Goal: Subscribe to service/newsletter

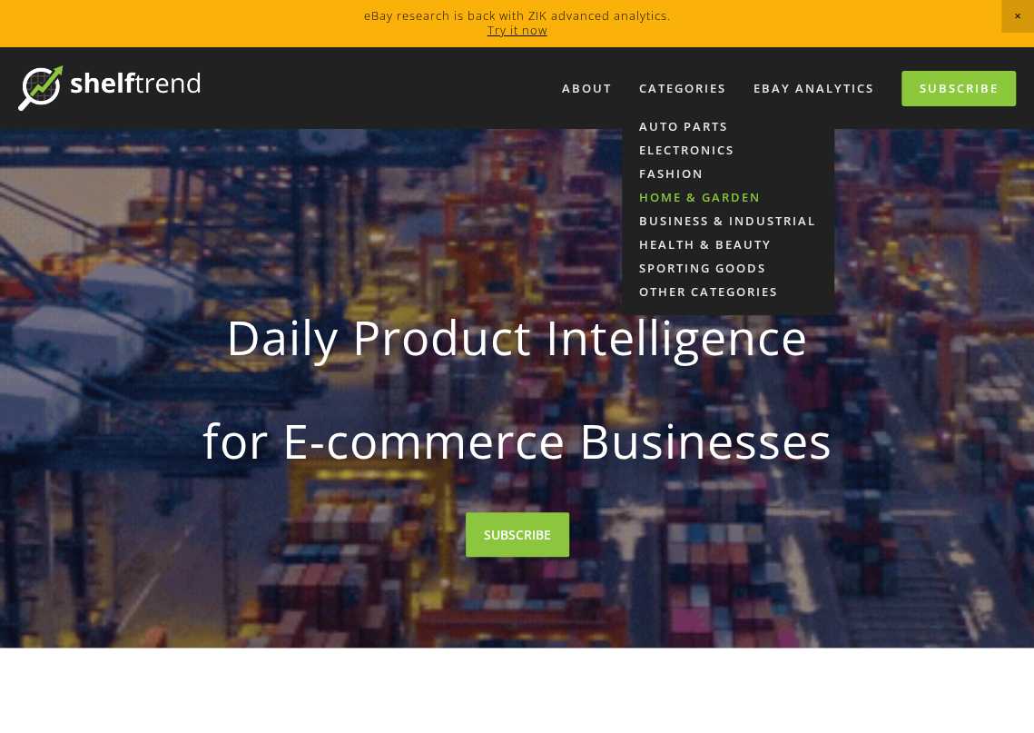
click at [697, 192] on link "Home & Garden" at bounding box center [728, 197] width 212 height 24
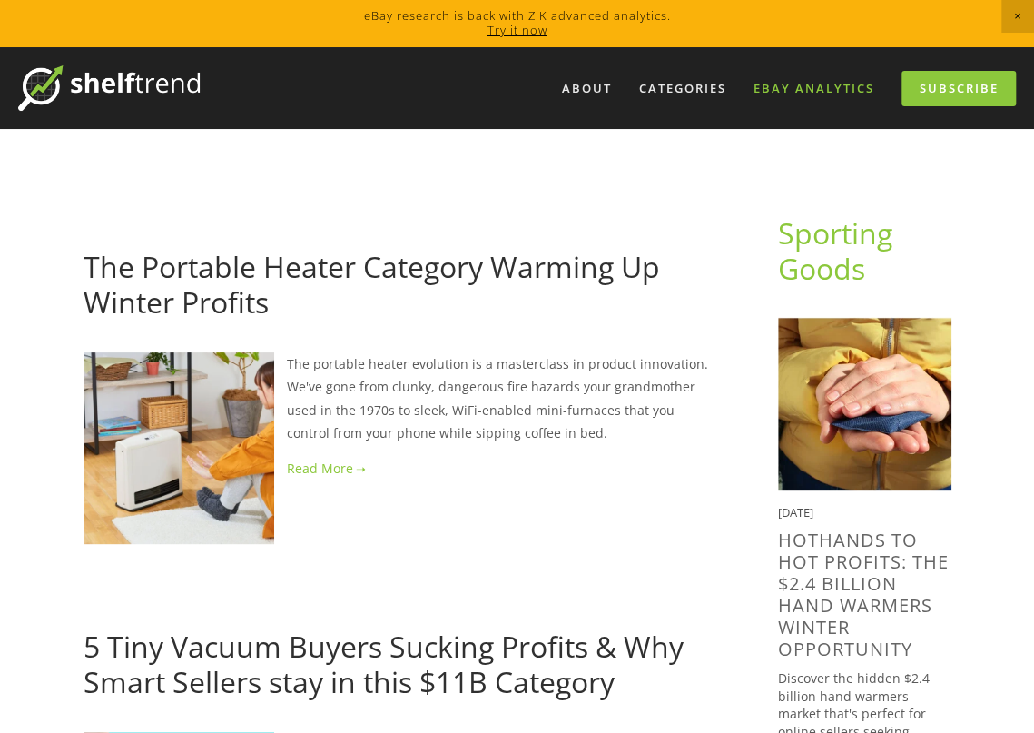
click at [845, 86] on link "eBay Analytics" at bounding box center [814, 89] width 144 height 30
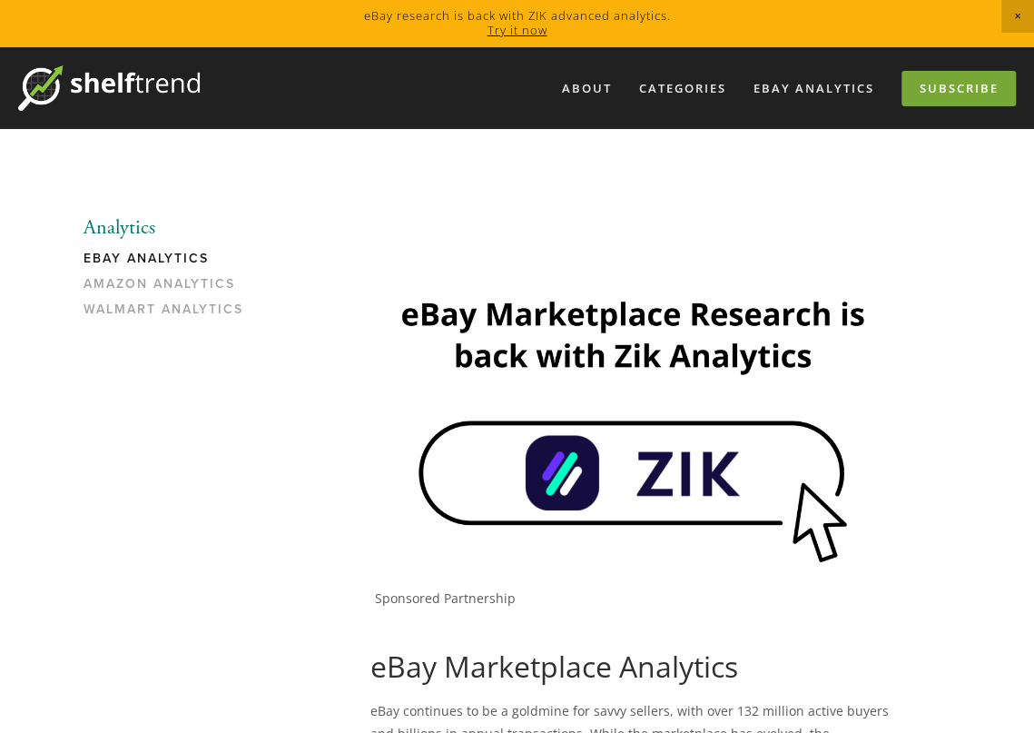
click at [930, 94] on link "Subscribe" at bounding box center [959, 88] width 114 height 35
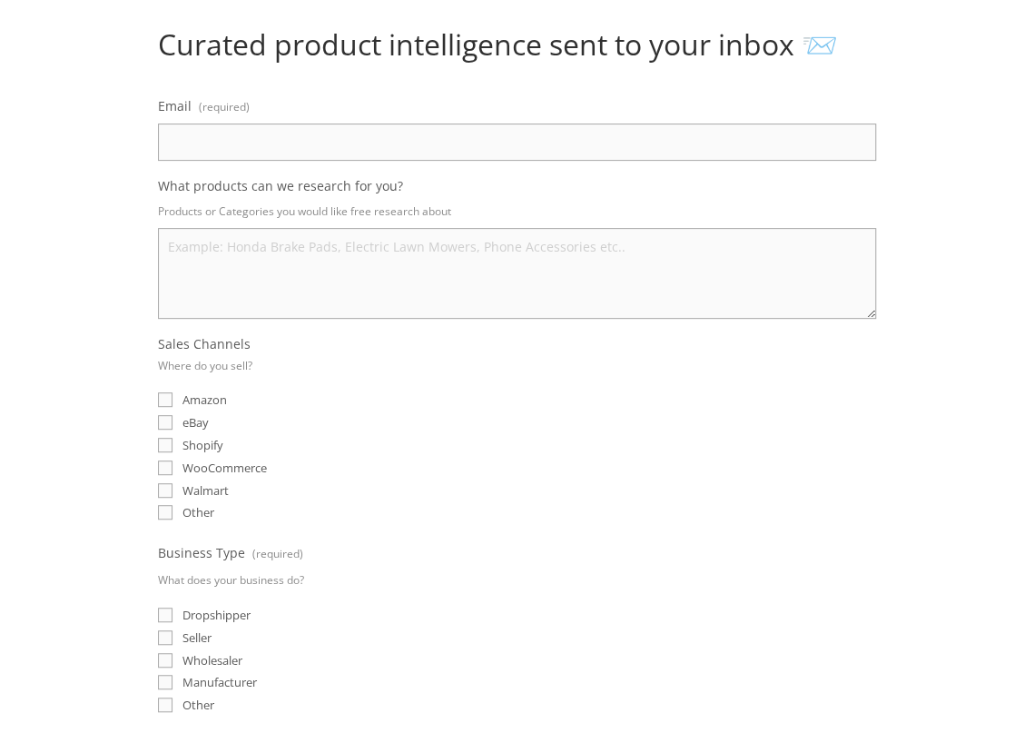
scroll to position [241, 0]
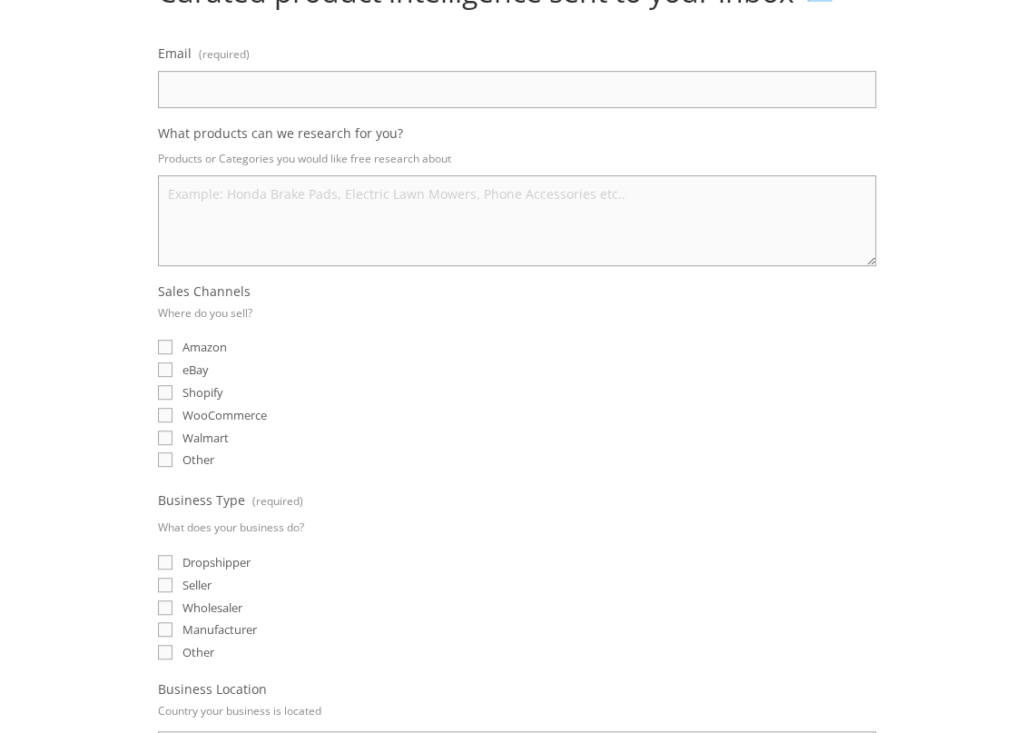
click at [164, 369] on input "eBay" at bounding box center [165, 369] width 15 height 15
checkbox input "true"
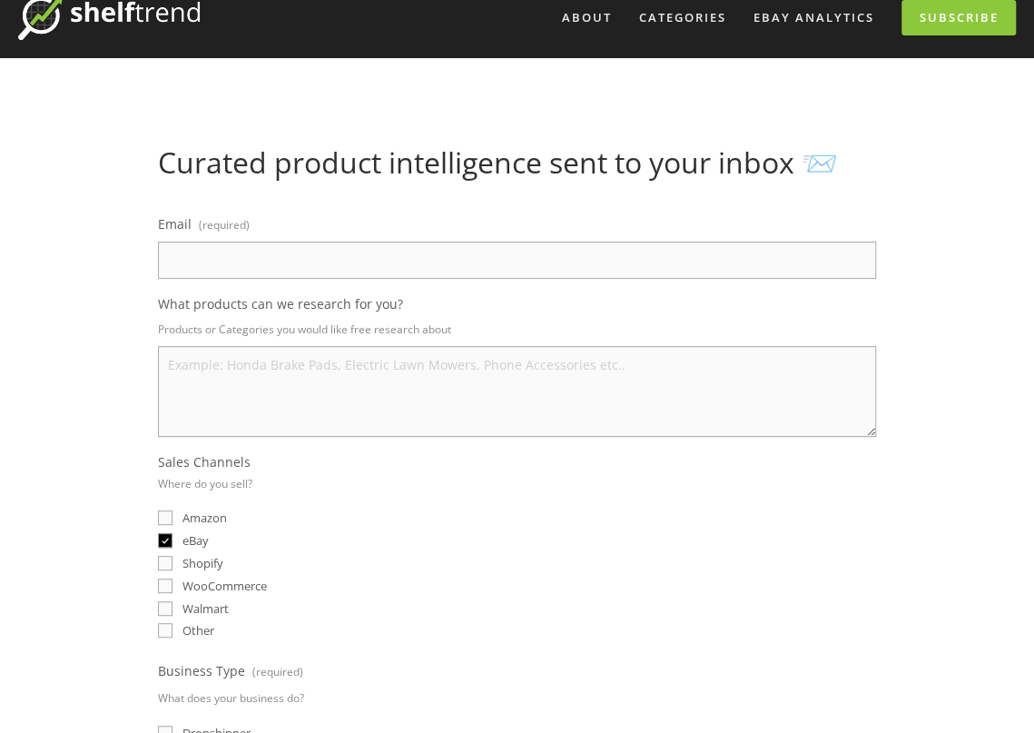
scroll to position [0, 0]
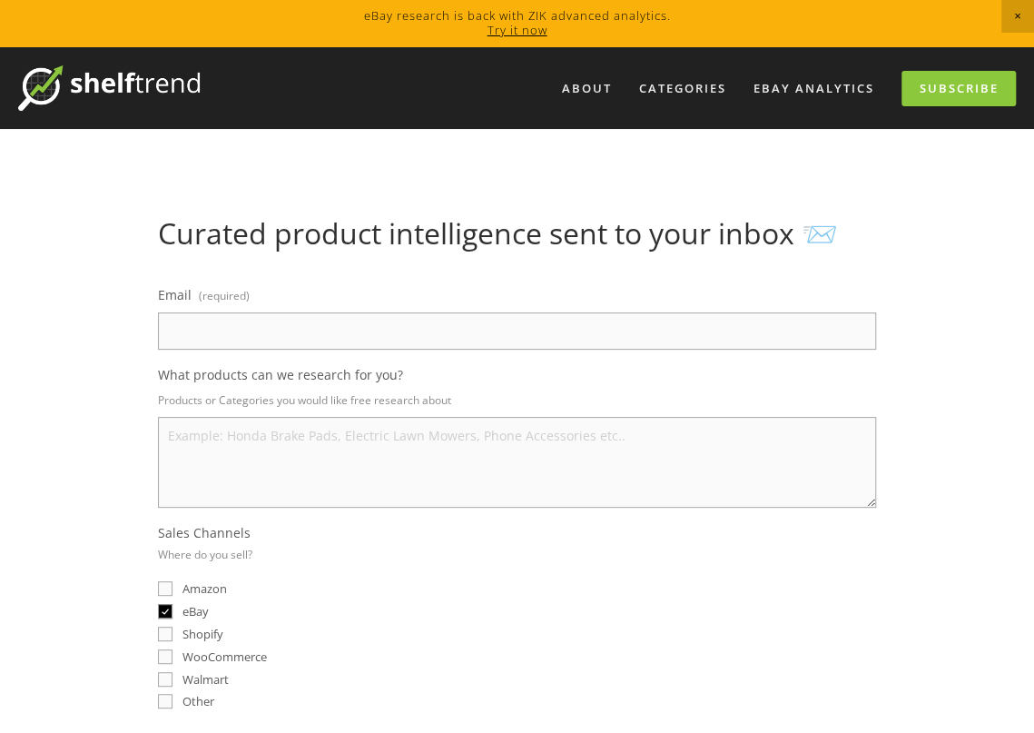
click at [351, 324] on input "Email (required)" at bounding box center [517, 330] width 718 height 37
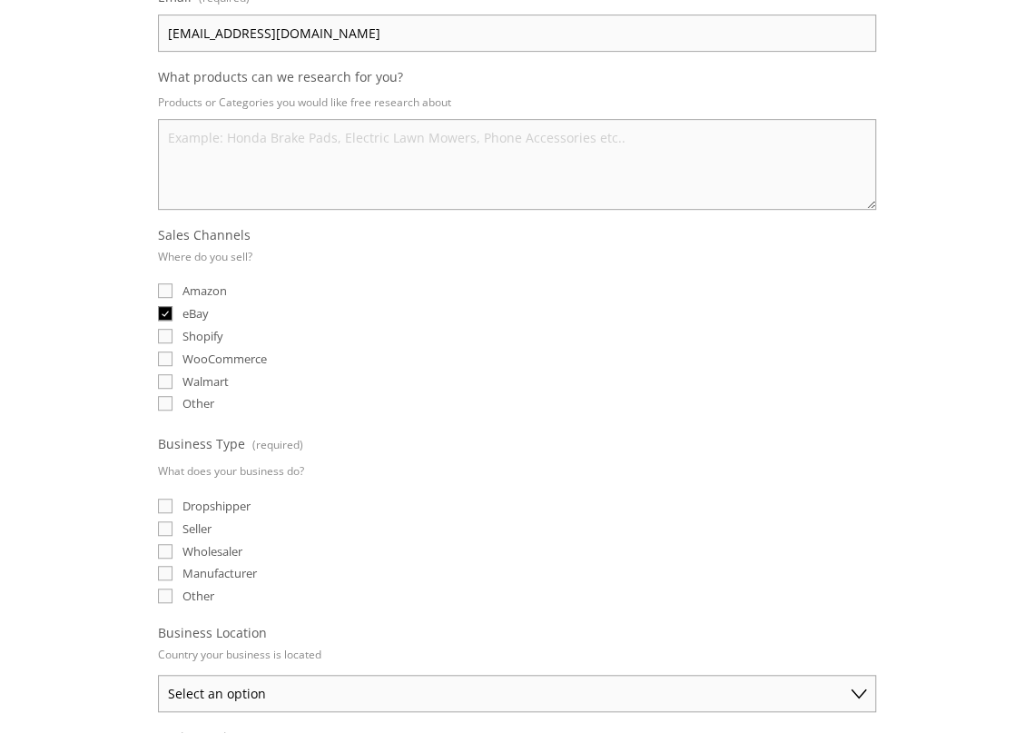
scroll to position [363, 0]
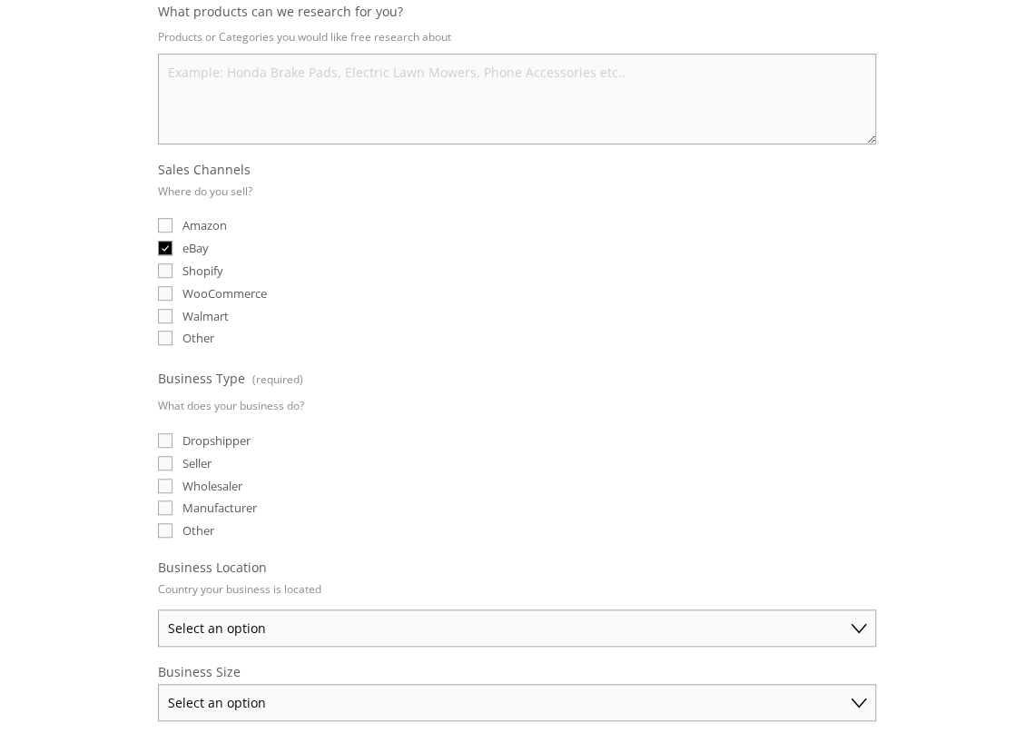
type input "3sbydesign@gmail.com"
click at [162, 456] on input "Seller" at bounding box center [165, 463] width 15 height 15
checkbox input "true"
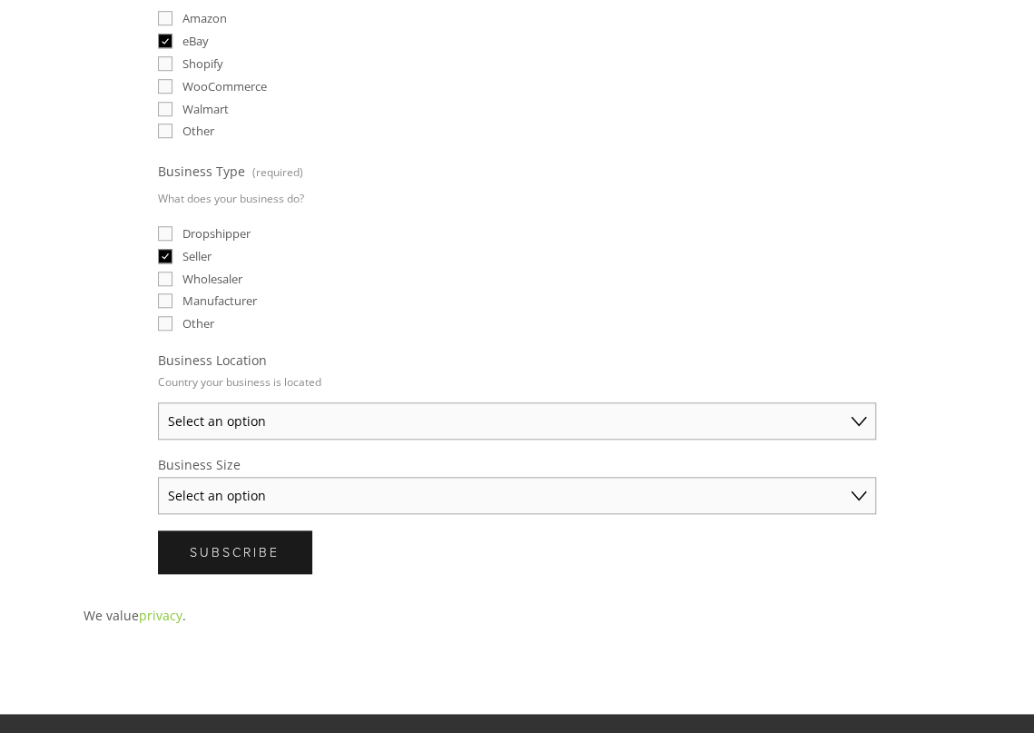
scroll to position [605, 0]
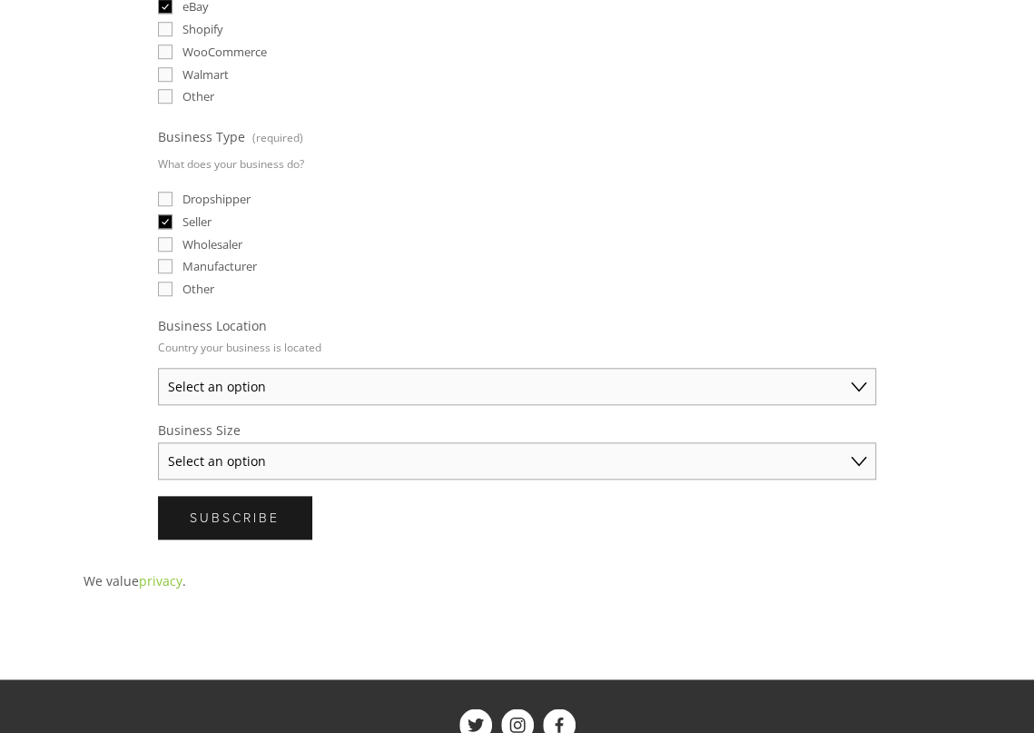
click at [311, 384] on select "Select an option Australia United States United Kingdom China Japan Germany Can…" at bounding box center [517, 386] width 718 height 37
select select "United States"
click at [158, 368] on select "Select an option Australia United States United Kingdom China Japan Germany Can…" at bounding box center [517, 386] width 718 height 37
click at [282, 453] on select "Select an option Solo Merchant (under $50K annual sales) Small Business ($50K -…" at bounding box center [517, 460] width 718 height 37
select select "Solo Merchant (under $50K annual sales)"
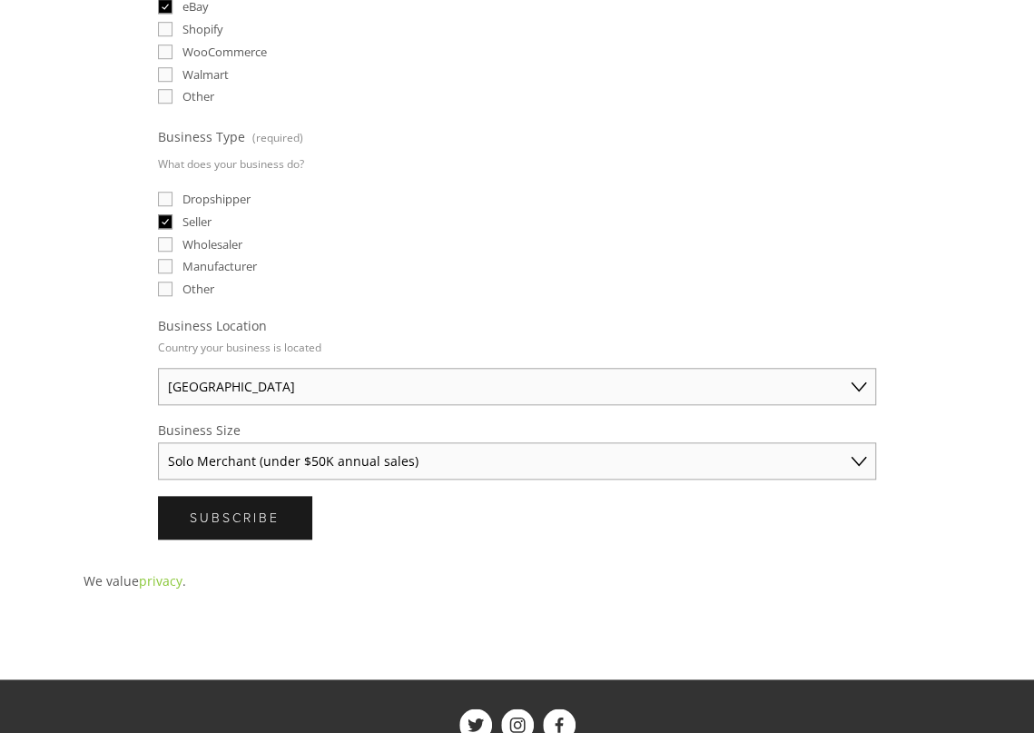
click at [158, 442] on select "Select an option Solo Merchant (under $50K annual sales) Small Business ($50K -…" at bounding box center [517, 460] width 718 height 37
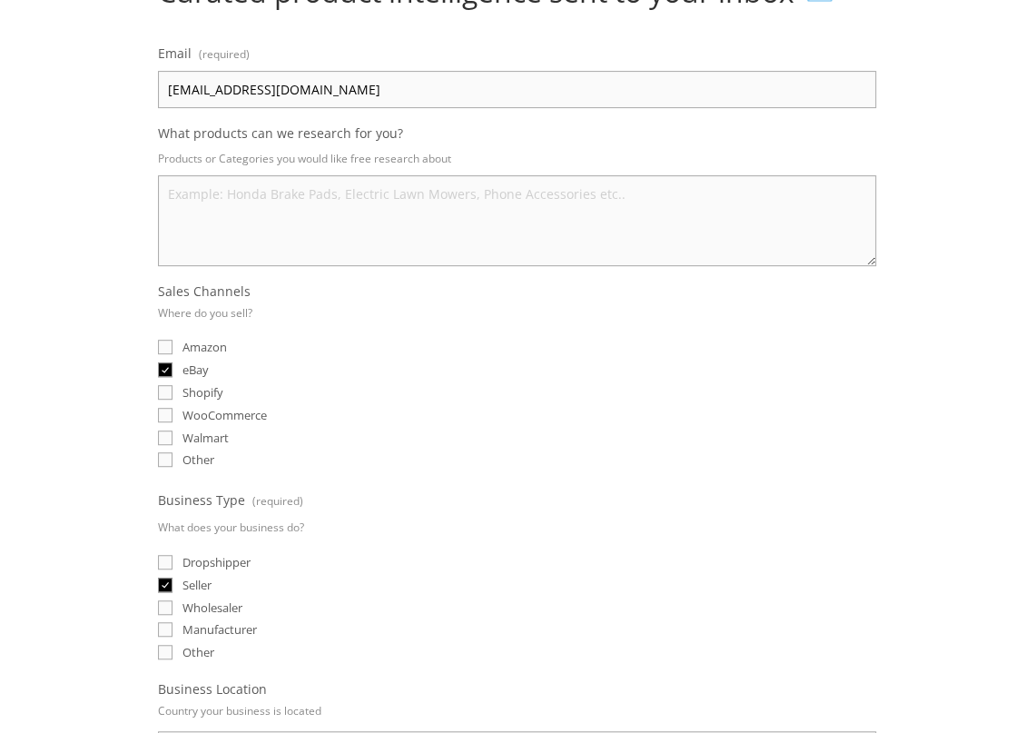
click at [267, 192] on textarea "What products can we research for you?" at bounding box center [517, 220] width 718 height 91
click at [210, 197] on textarea "vintage. handmade art. home decor." at bounding box center [517, 220] width 718 height 91
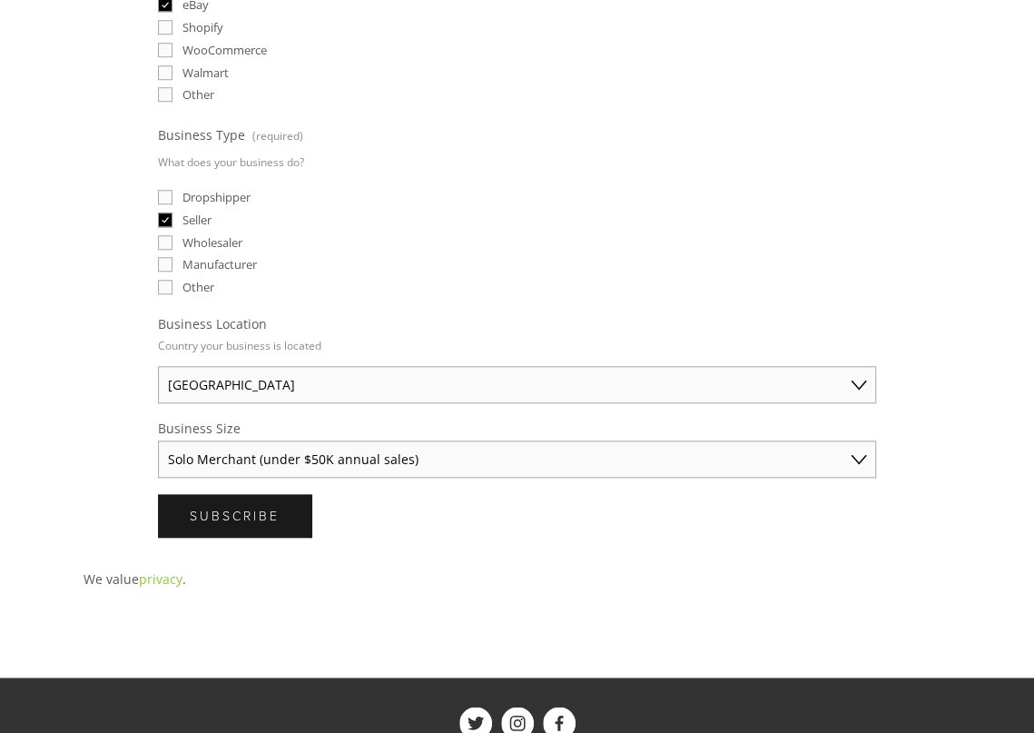
scroll to position [726, 0]
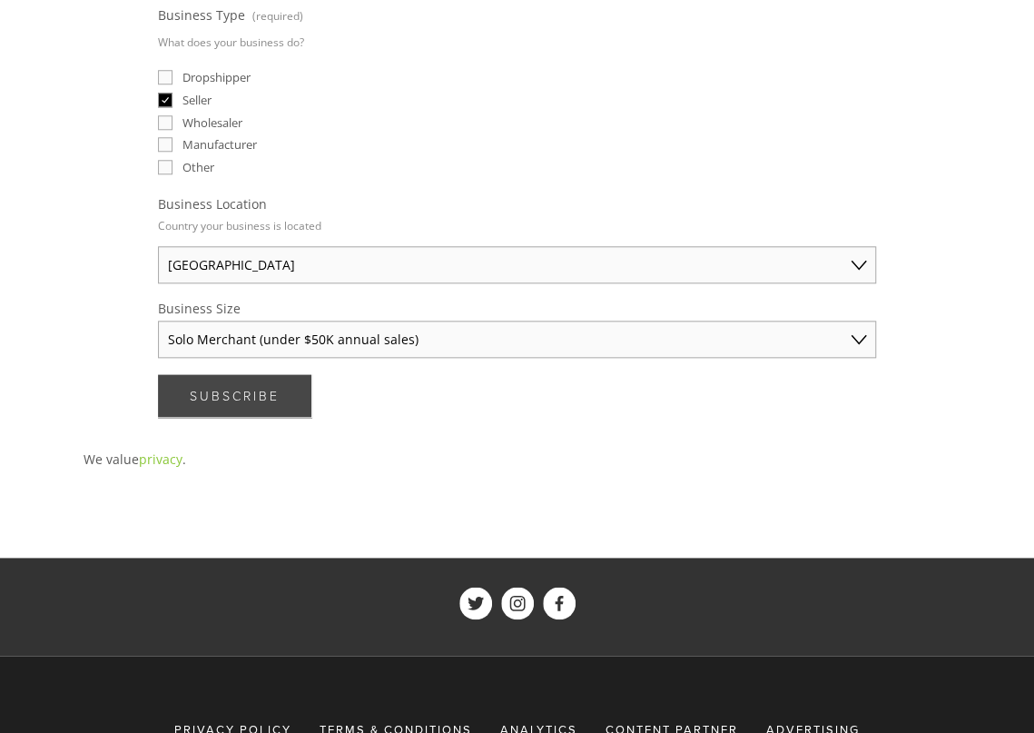
type textarea "vintage collectibles. handmade art. home decor."
click at [187, 390] on button "Subscribe Subscribe" at bounding box center [234, 395] width 153 height 43
